Goal: Task Accomplishment & Management: Use online tool/utility

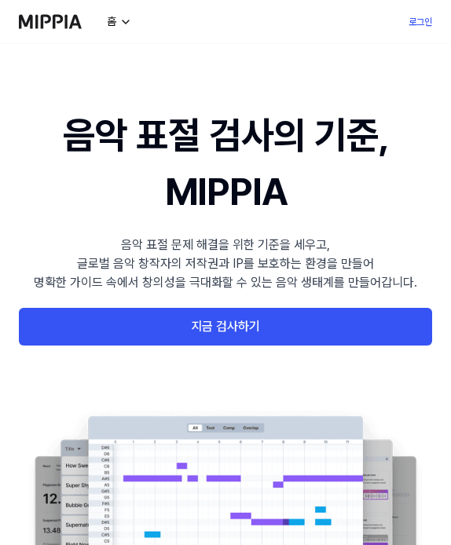
click at [177, 333] on link "지금 검사하기" at bounding box center [225, 327] width 413 height 38
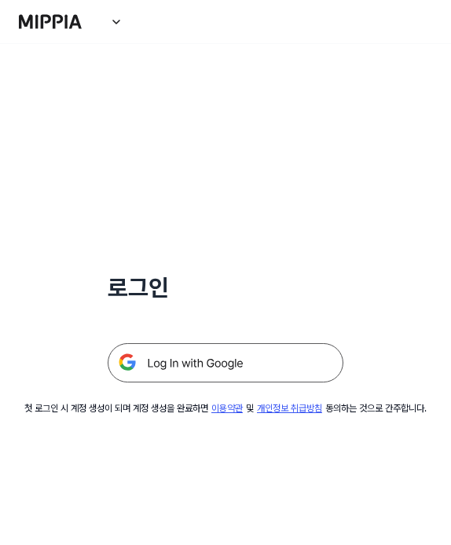
click at [185, 354] on img at bounding box center [226, 362] width 236 height 39
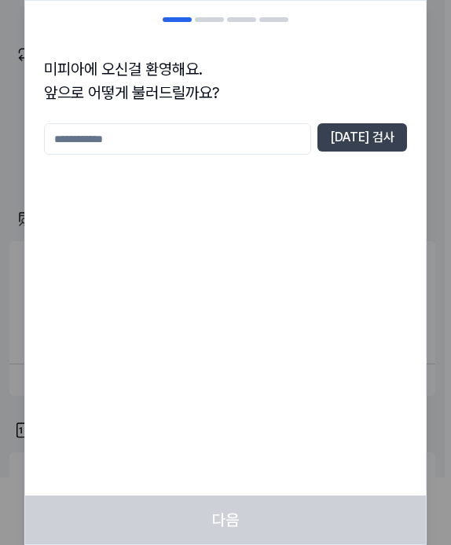
click at [220, 134] on input "text" at bounding box center [177, 138] width 267 height 31
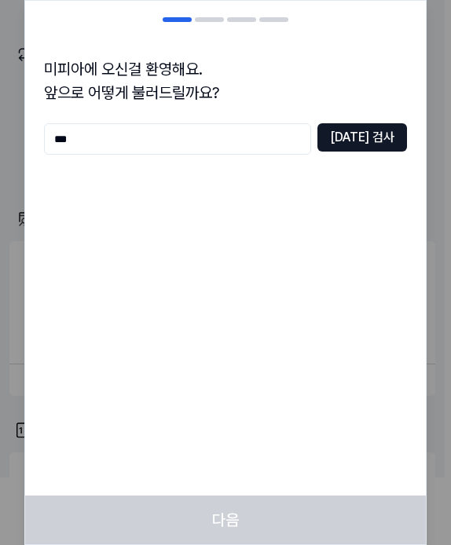
type input "***"
click at [392, 134] on button "[DATE] 검사" at bounding box center [362, 137] width 90 height 28
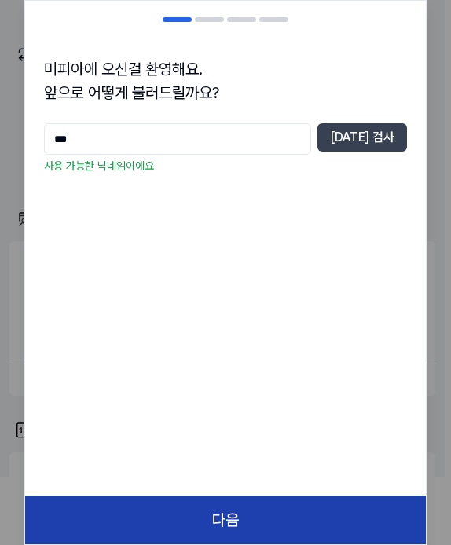
click at [223, 534] on button "다음" at bounding box center [225, 520] width 401 height 49
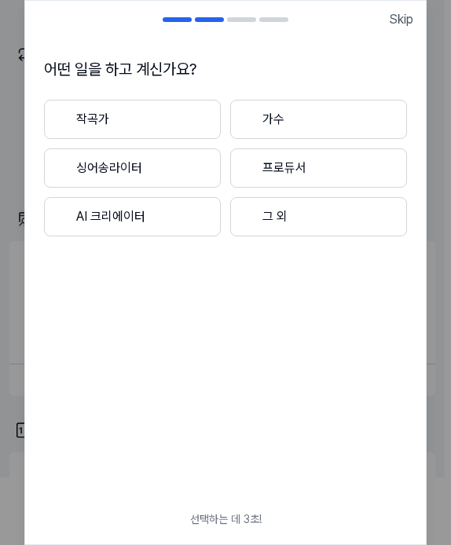
click at [131, 111] on button "작곡가" at bounding box center [132, 119] width 177 height 39
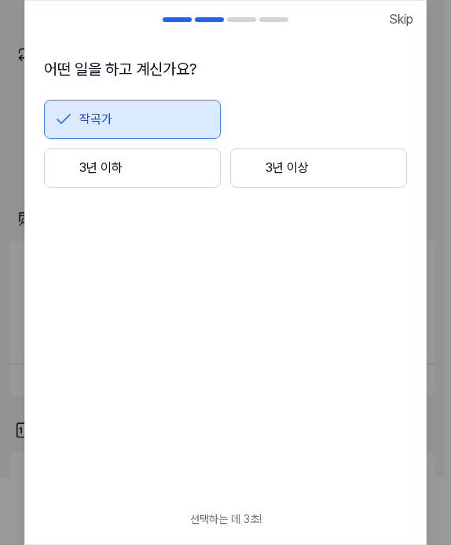
click at [137, 167] on button "3년 이하" at bounding box center [132, 167] width 177 height 39
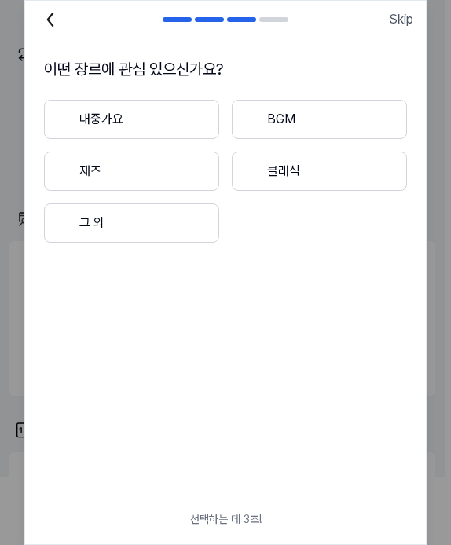
click at [291, 176] on button "클래식" at bounding box center [319, 171] width 175 height 39
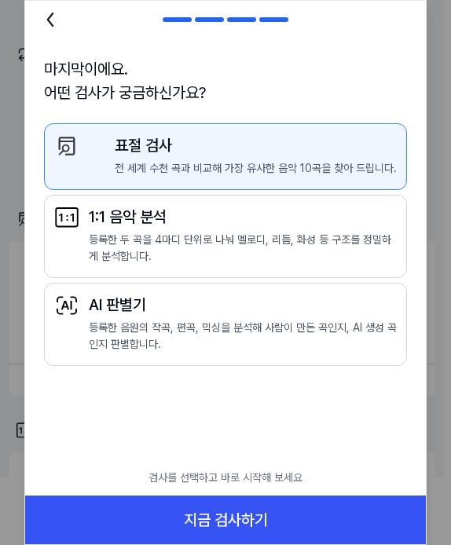
click at [204, 148] on div "표절 검사" at bounding box center [256, 146] width 282 height 24
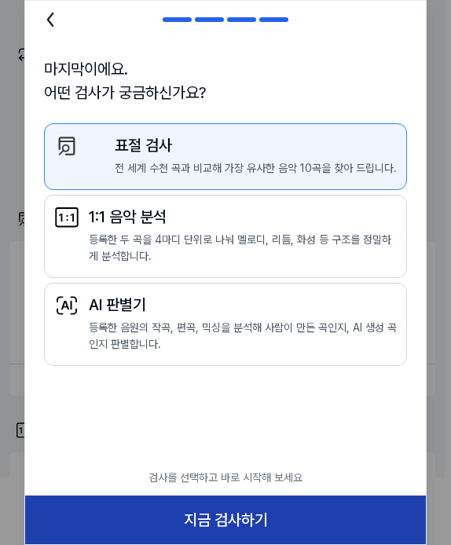
click at [191, 522] on button "지금 검사하기" at bounding box center [225, 520] width 401 height 49
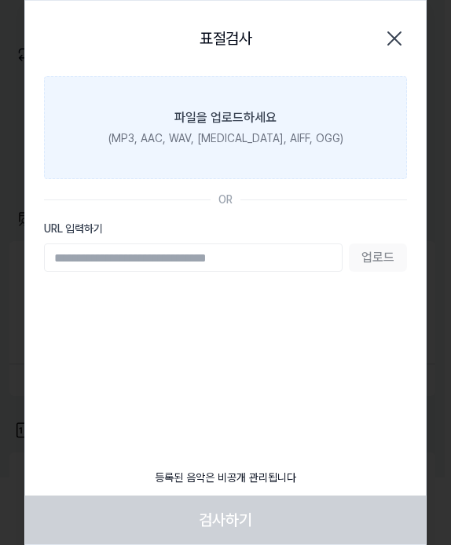
click at [210, 116] on div "파일을 업로드하세요" at bounding box center [225, 117] width 102 height 19
click at [0, 0] on input "파일을 업로드하세요 (MP3, AAC, WAV, [MEDICAL_DATA], AIFF, OGG)" at bounding box center [0, 0] width 0 height 0
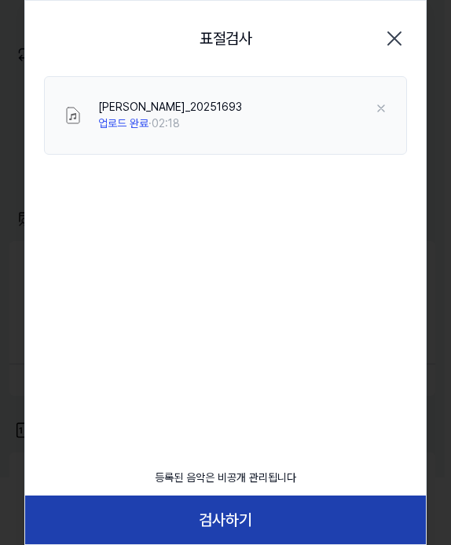
click at [241, 522] on button "검사하기" at bounding box center [225, 520] width 401 height 49
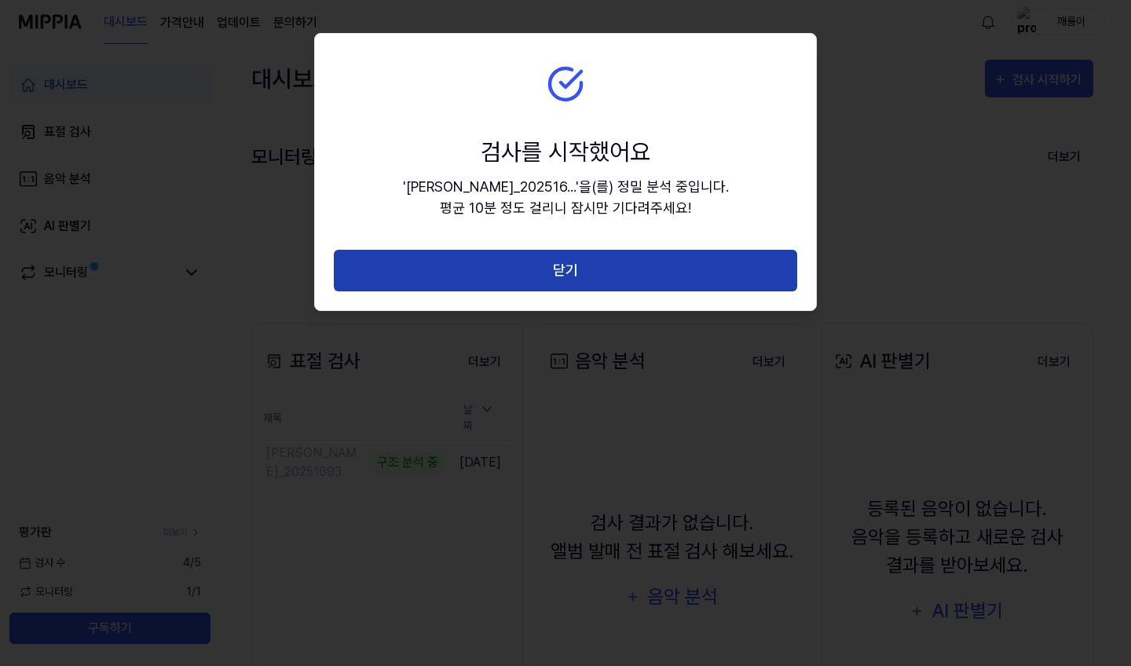
click at [444, 258] on button "닫기" at bounding box center [565, 271] width 463 height 42
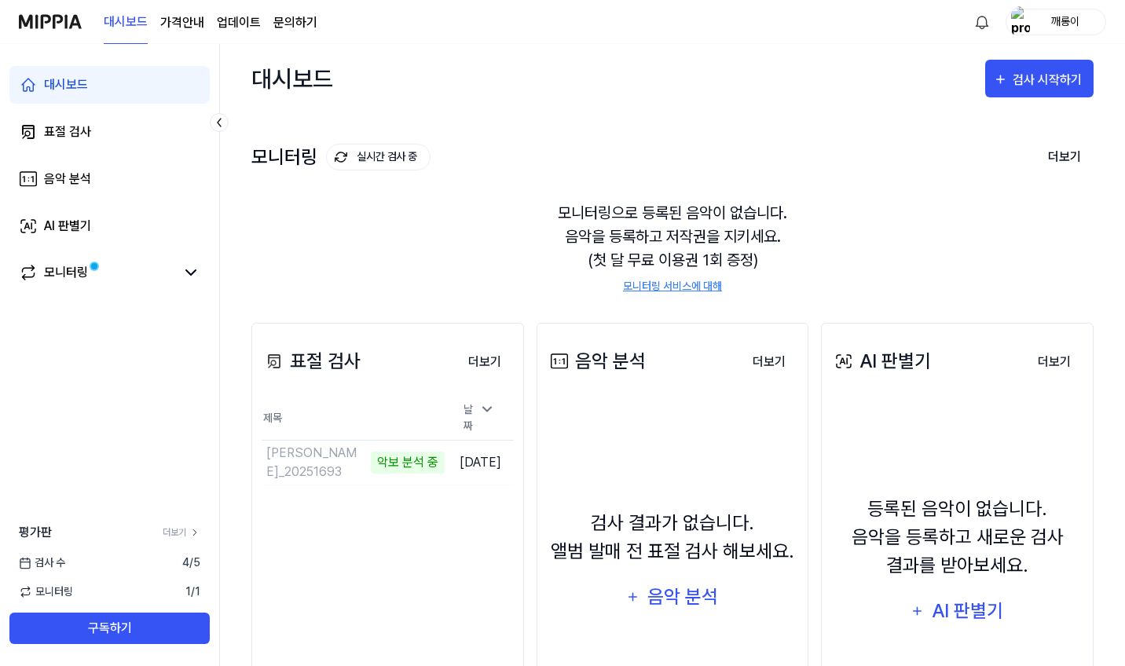
click at [173, 23] on page\) "가격안내" at bounding box center [182, 22] width 44 height 19
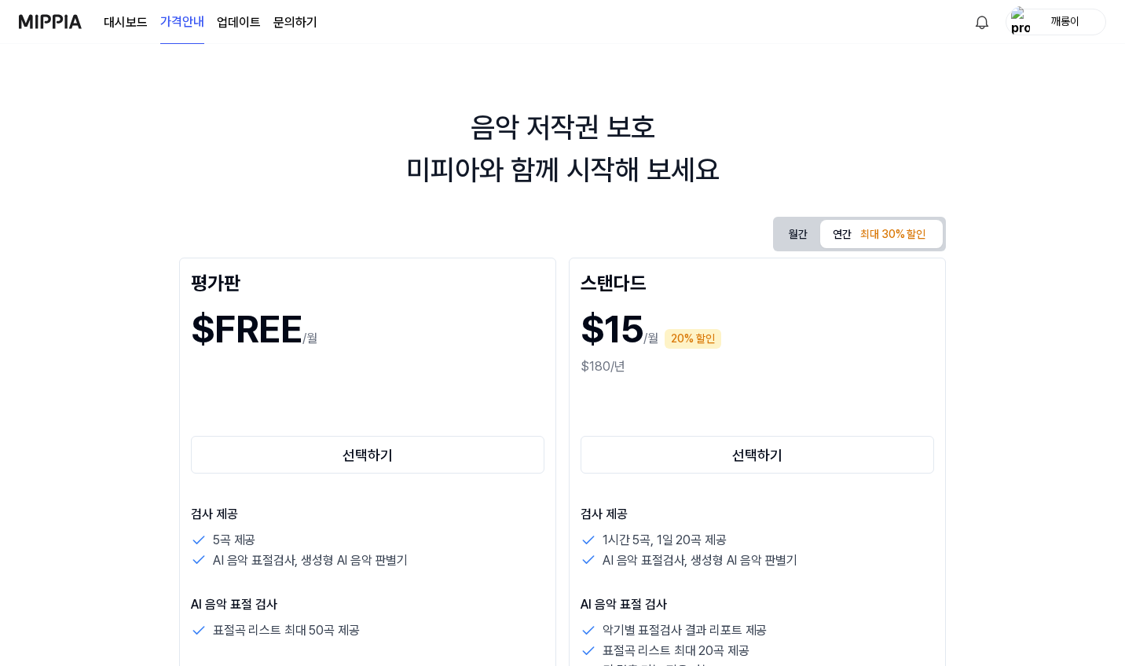
click at [128, 30] on link "대시보드" at bounding box center [126, 22] width 44 height 19
